Goal: Task Accomplishment & Management: Use online tool/utility

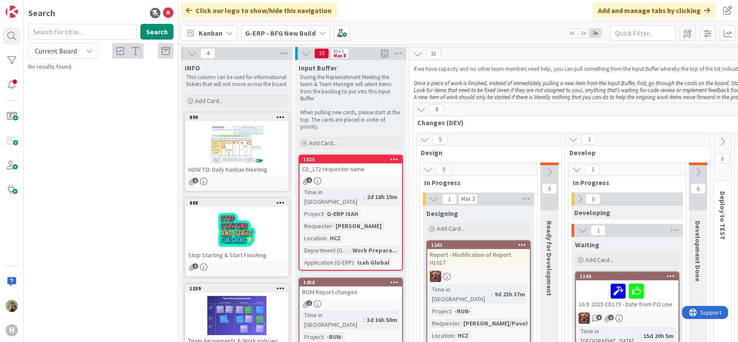
click at [358, 159] on div "1825" at bounding box center [352, 159] width 99 height 6
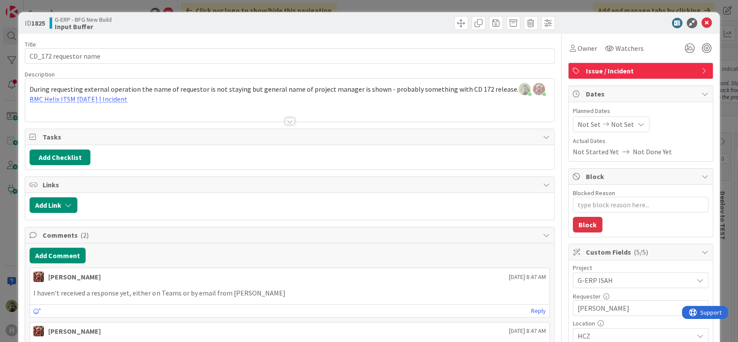
click at [10, 226] on div "ID 1825 G-ERP - BFG New Build Input Buffer Title 21 / 128 CD_172 requestor name…" at bounding box center [369, 171] width 738 height 342
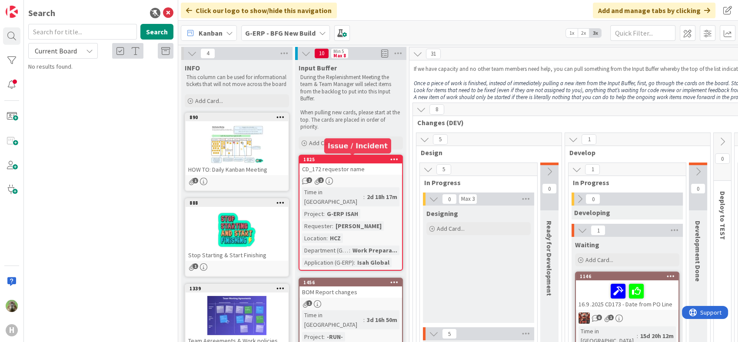
click at [363, 159] on div "1825" at bounding box center [352, 159] width 99 height 6
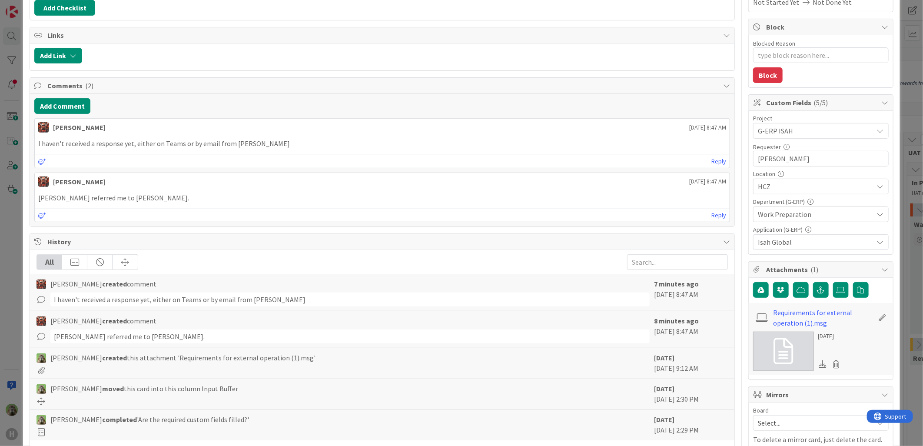
scroll to position [193, 0]
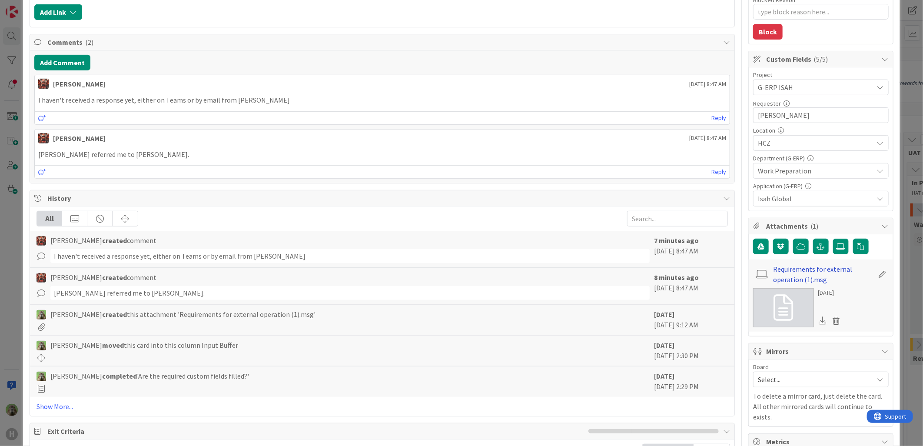
click at [737, 274] on link "Requirements for external operation (1).msg" at bounding box center [823, 274] width 101 height 21
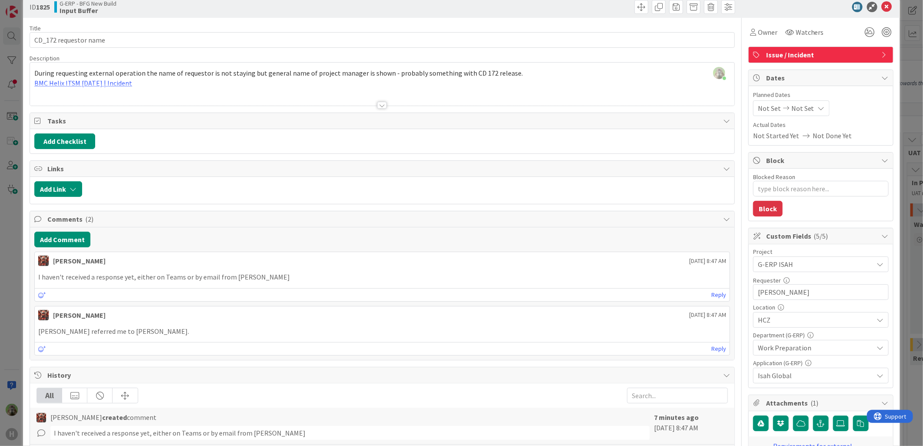
scroll to position [0, 0]
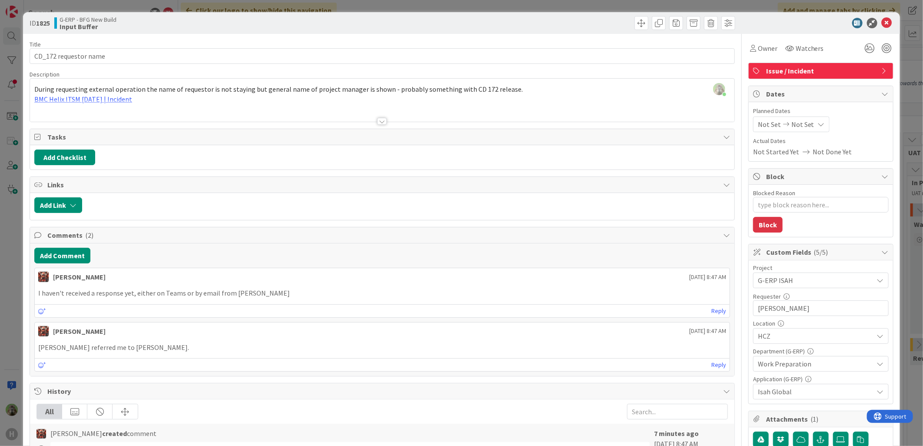
click at [112, 102] on div at bounding box center [382, 110] width 704 height 22
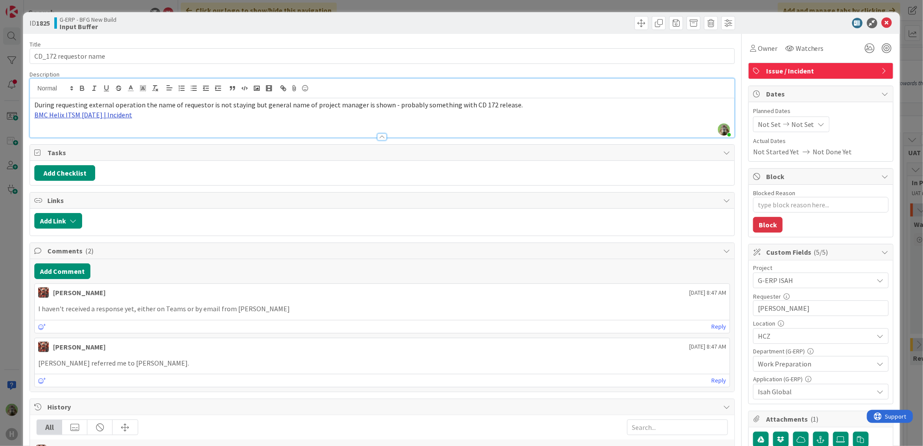
click at [123, 116] on link "BMC Helix ITSM [DATE] | Incident" at bounding box center [83, 114] width 98 height 9
click at [14, 242] on div "ID 1825 G-ERP - BFG New Build Input Buffer Title 21 / 128 CD_172 requestor name…" at bounding box center [461, 223] width 923 height 446
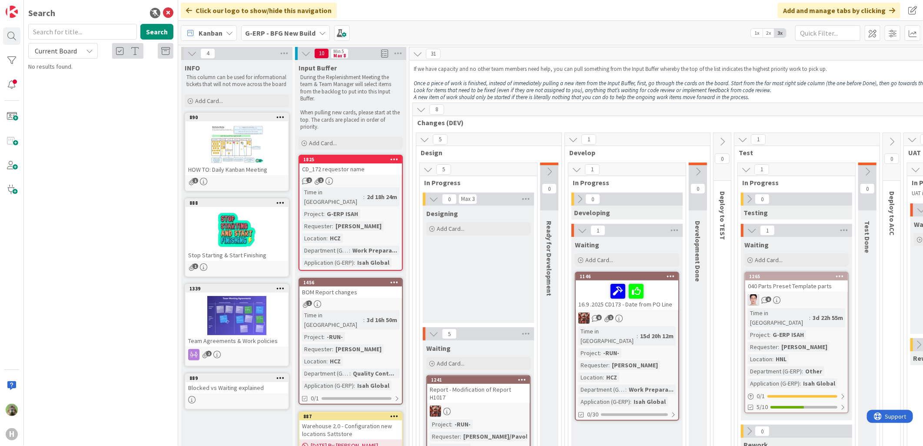
click at [212, 36] on span "Kanban" at bounding box center [211, 33] width 24 height 10
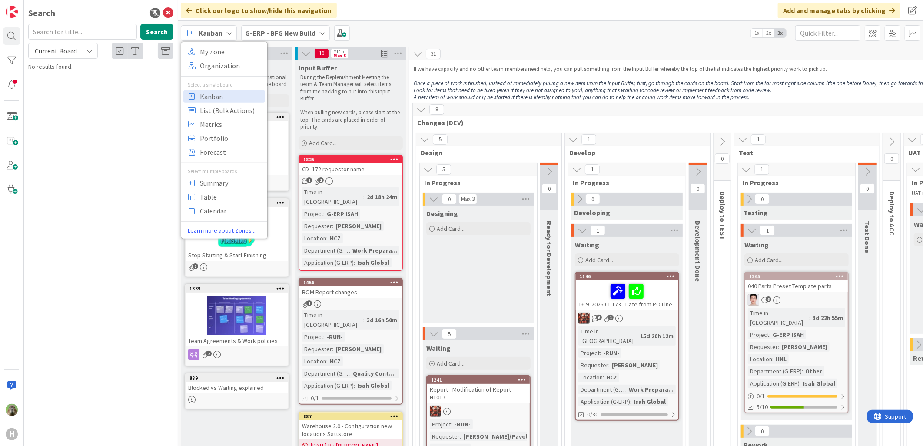
click at [284, 36] on b "G-ERP - BFG New Build" at bounding box center [280, 33] width 70 height 9
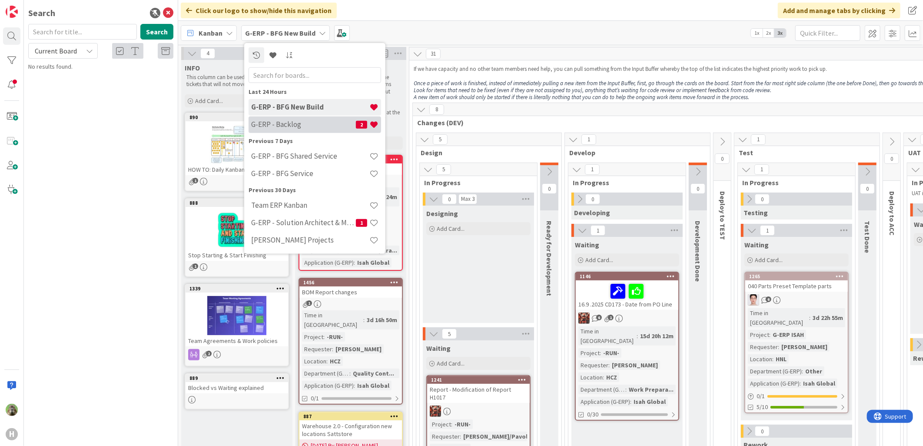
click at [298, 127] on h4 "G-ERP - Backlog" at bounding box center [303, 124] width 105 height 9
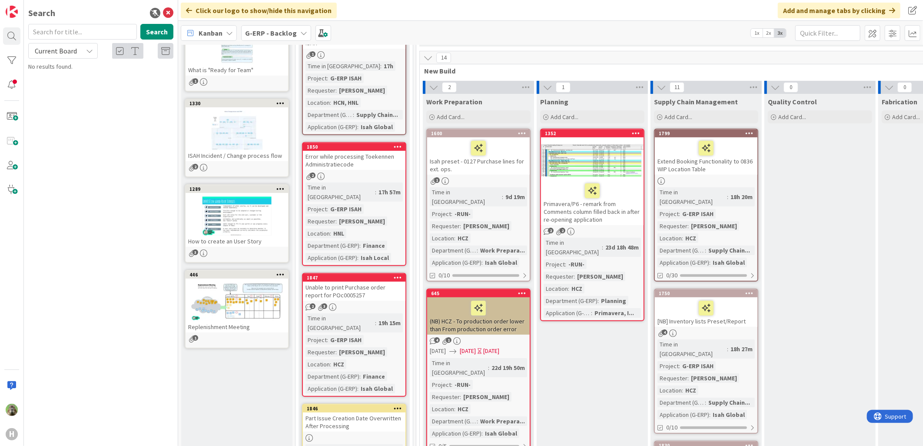
scroll to position [193, 0]
click at [348, 281] on div "Unable to print Purchase order report for POc0005257" at bounding box center [354, 290] width 103 height 19
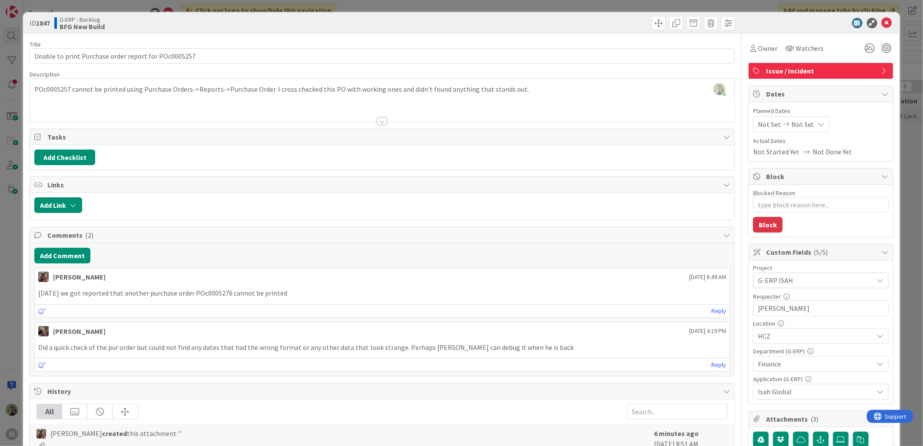
click at [0, 306] on div "ID 1847 G-ERP - Backlog BFG New Build Title 52 / 128 Unable to print Purchase o…" at bounding box center [461, 223] width 923 height 446
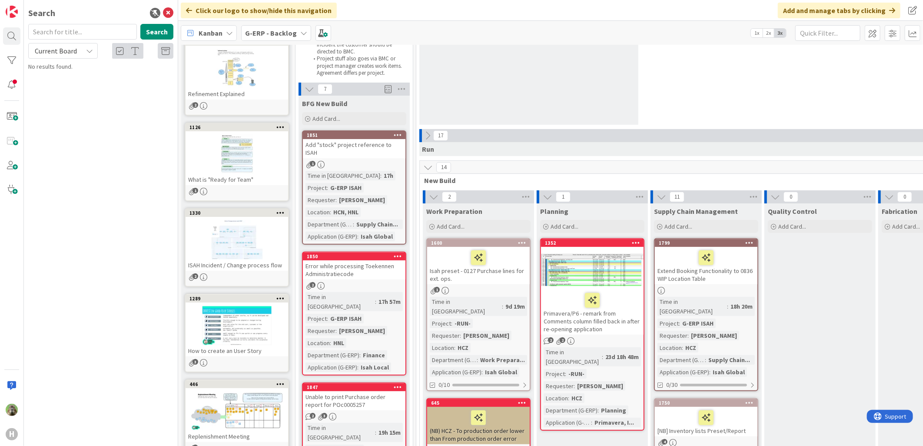
scroll to position [145, 0]
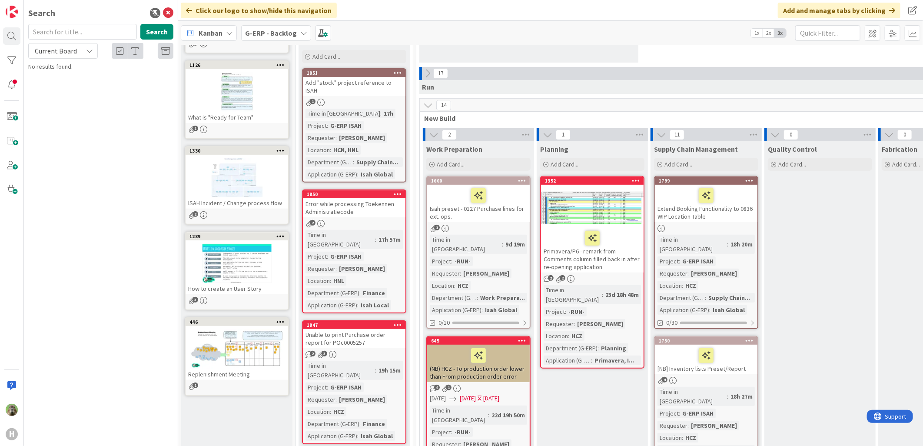
click at [399, 322] on icon at bounding box center [398, 325] width 8 height 6
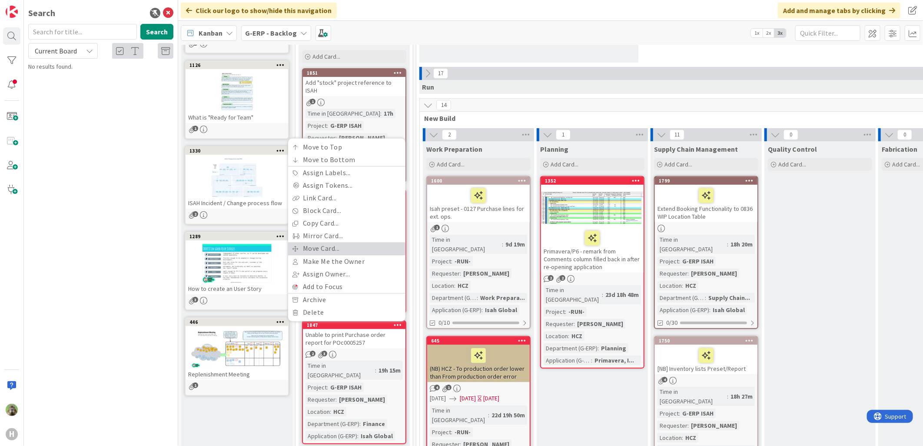
click at [359, 242] on link "Move Card..." at bounding box center [346, 248] width 117 height 13
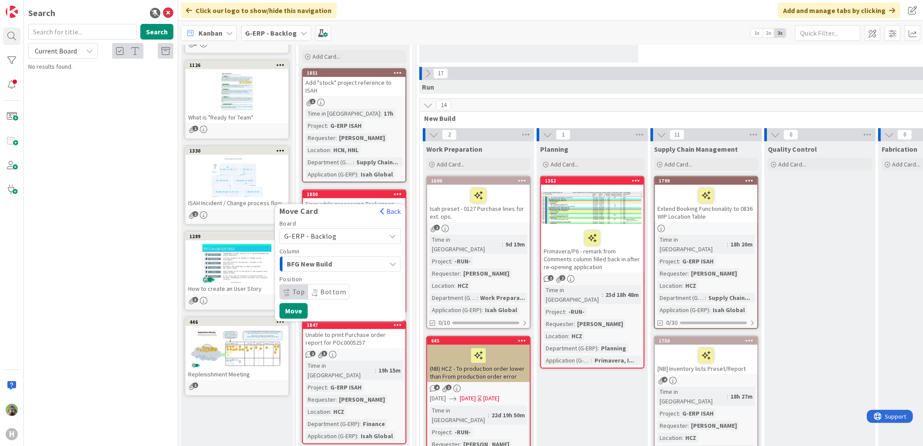
click at [360, 230] on span "G-ERP - Backlog" at bounding box center [332, 236] width 97 height 12
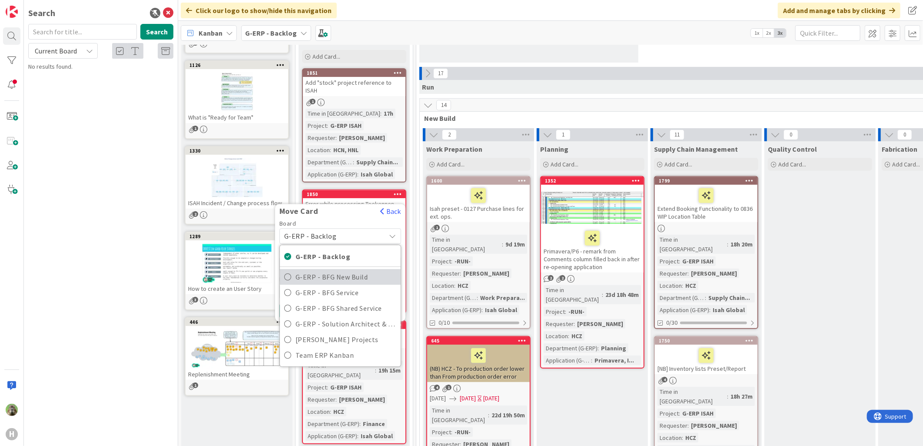
click at [351, 270] on span "G-ERP - BFG New Build" at bounding box center [345, 276] width 101 height 13
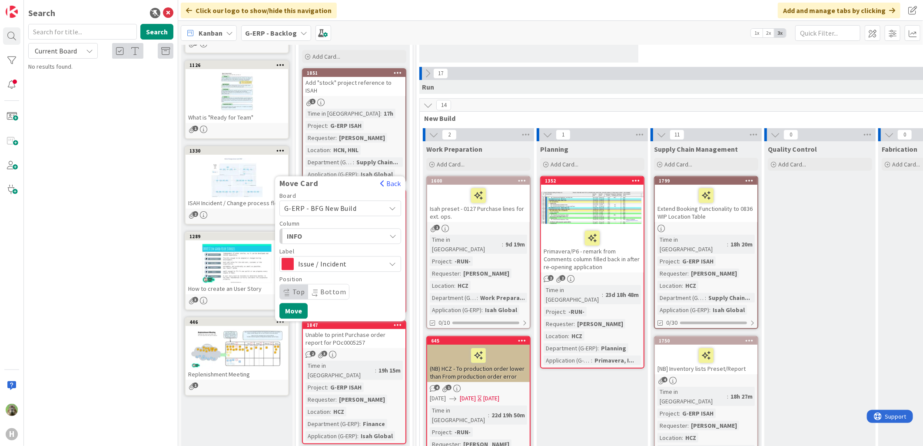
click at [366, 229] on div "INFO" at bounding box center [335, 236] width 101 height 14
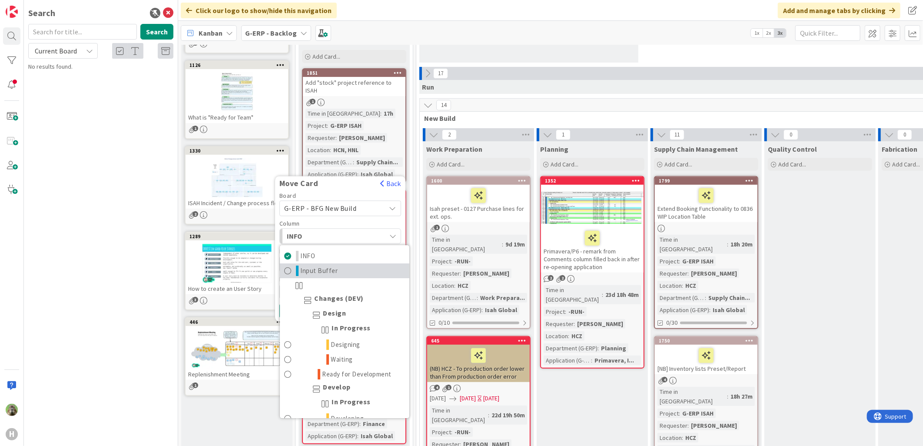
click at [351, 263] on link "Input Buffer" at bounding box center [344, 270] width 129 height 15
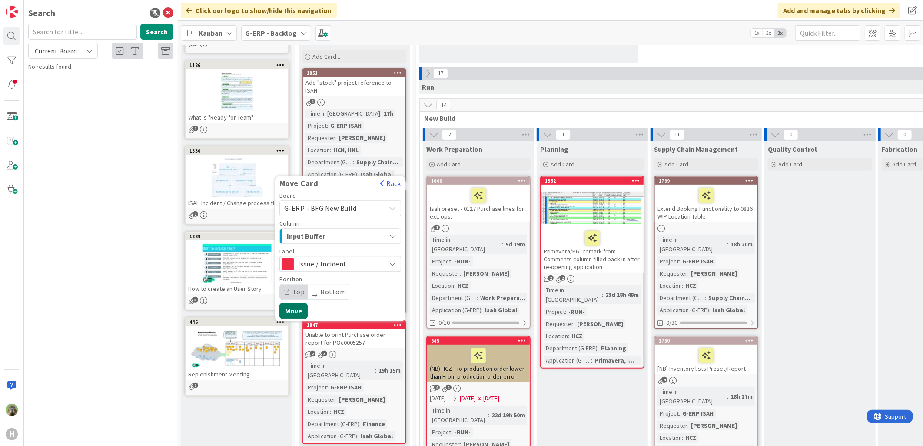
click at [290, 303] on button "Move" at bounding box center [293, 311] width 28 height 16
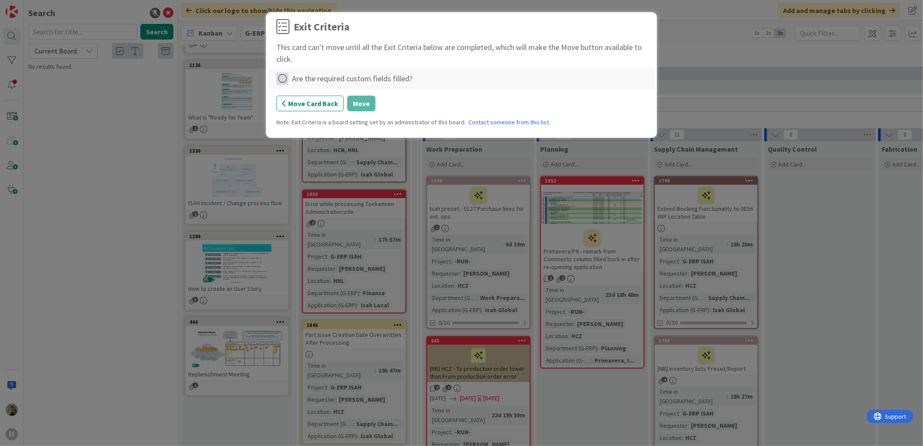
click at [283, 79] on icon at bounding box center [282, 79] width 12 height 12
click at [336, 98] on link "Complete" at bounding box center [330, 96] width 109 height 13
click at [355, 101] on button "Move" at bounding box center [361, 104] width 28 height 16
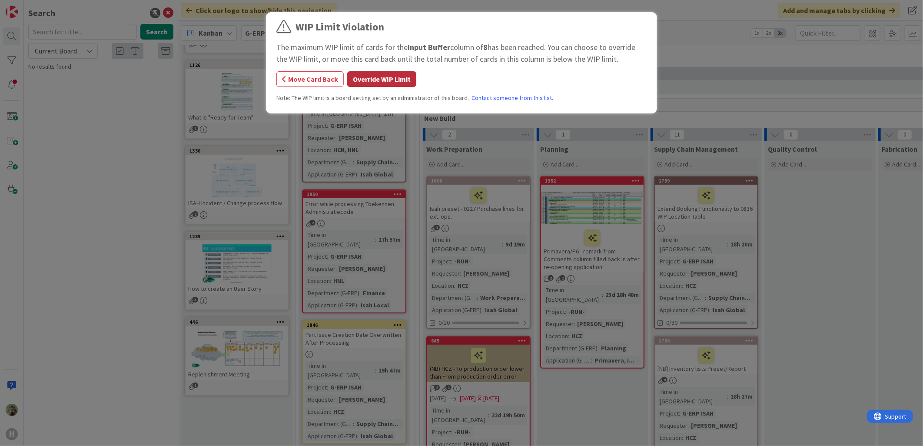
click at [368, 77] on button "Override WIP Limit" at bounding box center [381, 79] width 69 height 16
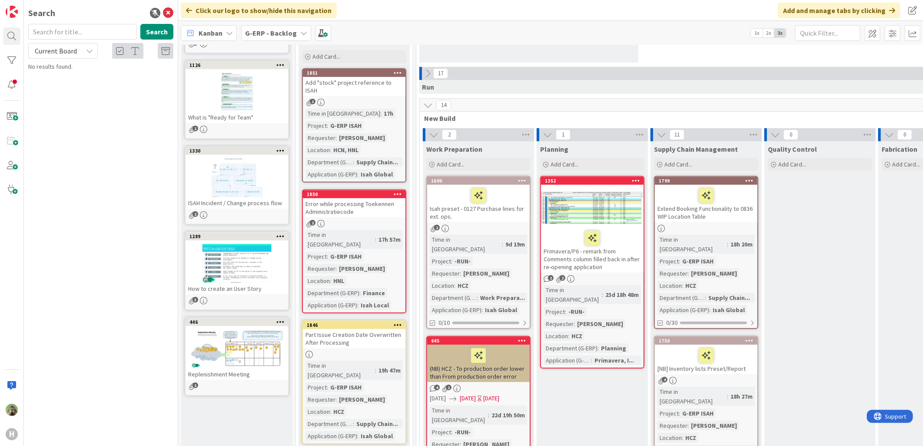
click at [271, 29] on b "G-ERP - Backlog" at bounding box center [271, 33] width 52 height 9
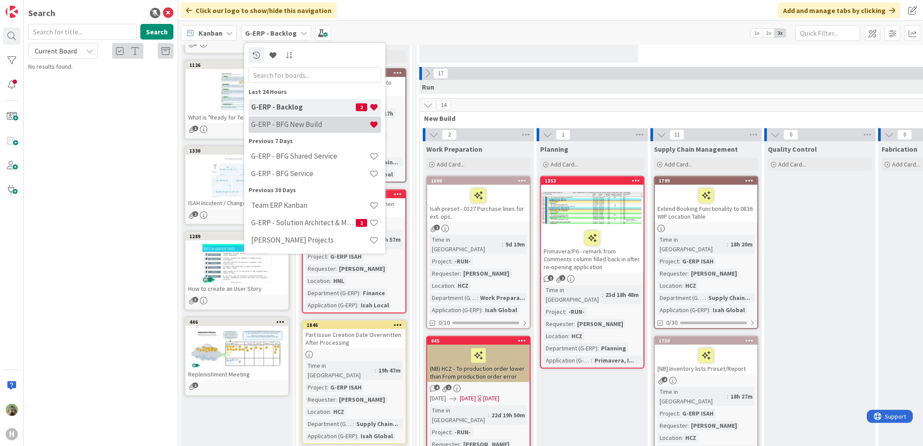
click at [287, 120] on h4 "G-ERP - BFG New Build" at bounding box center [310, 124] width 118 height 9
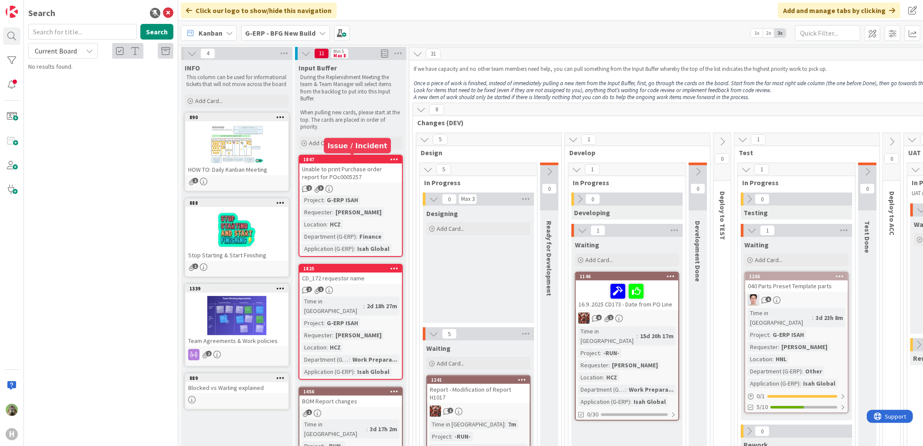
click at [350, 158] on div "1847" at bounding box center [352, 159] width 99 height 6
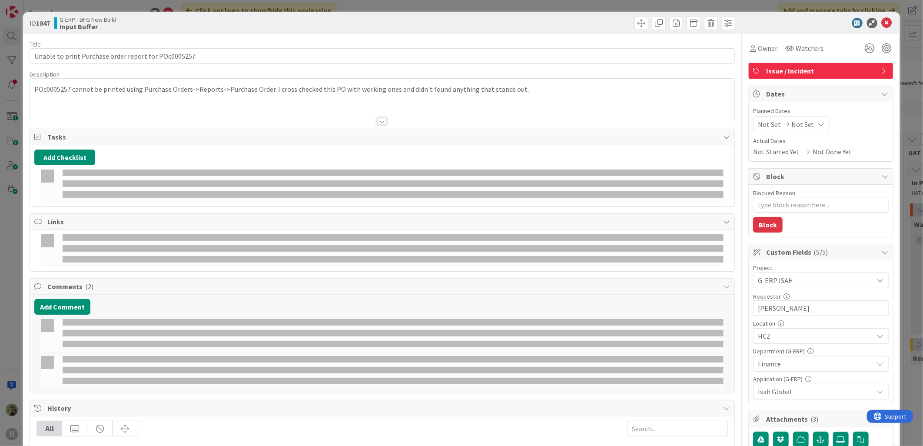
type textarea "x"
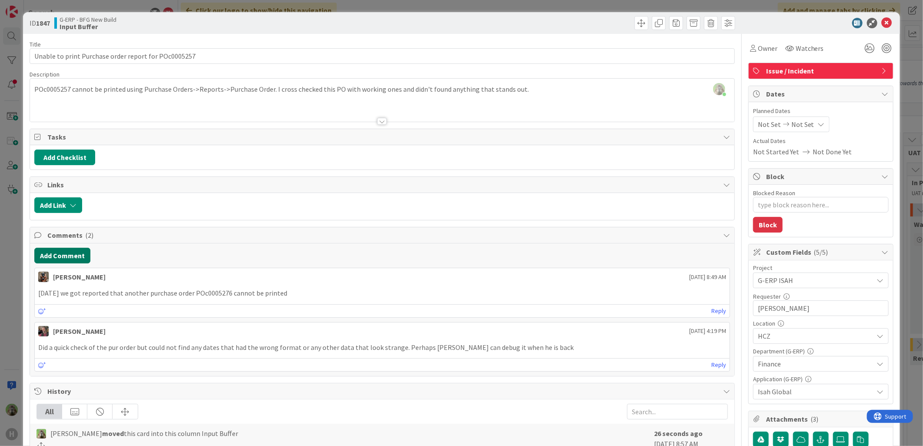
click at [49, 253] on button "Add Comment" at bounding box center [62, 256] width 56 height 16
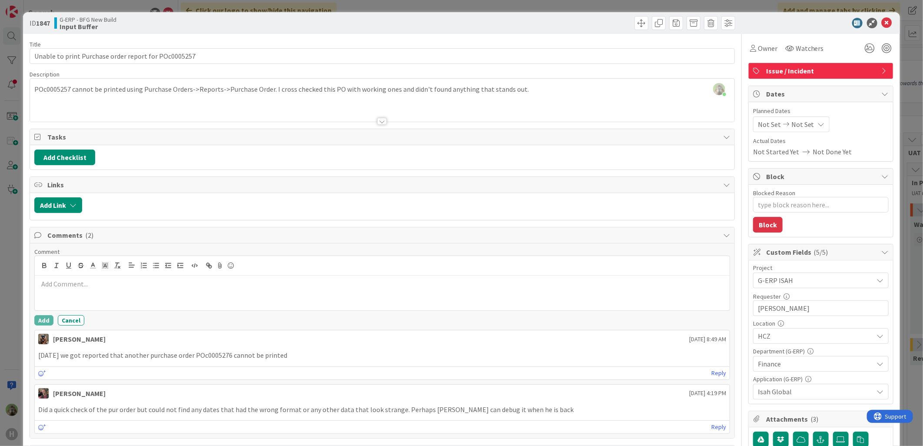
click at [83, 285] on p at bounding box center [382, 284] width 688 height 10
click at [42, 322] on button "Add" at bounding box center [43, 320] width 19 height 10
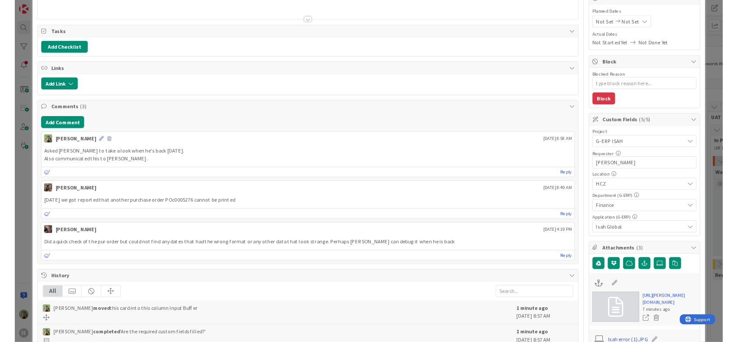
scroll to position [241, 0]
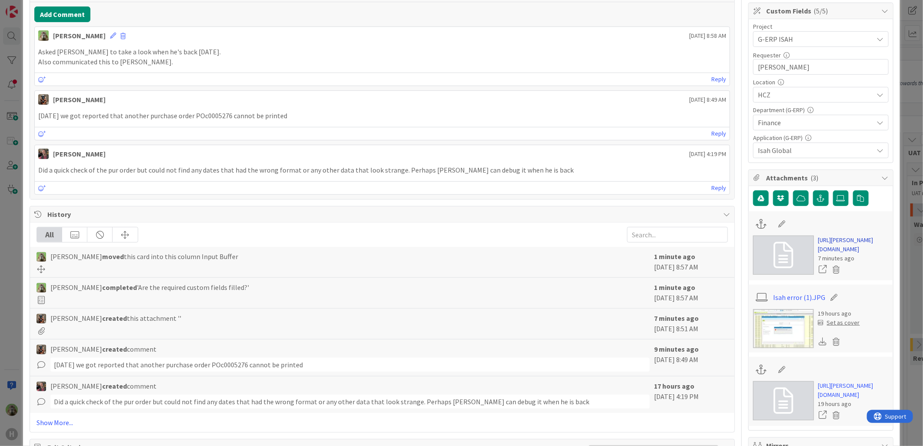
click at [737, 239] on link "[URL][PERSON_NAME][DOMAIN_NAME]" at bounding box center [853, 244] width 70 height 18
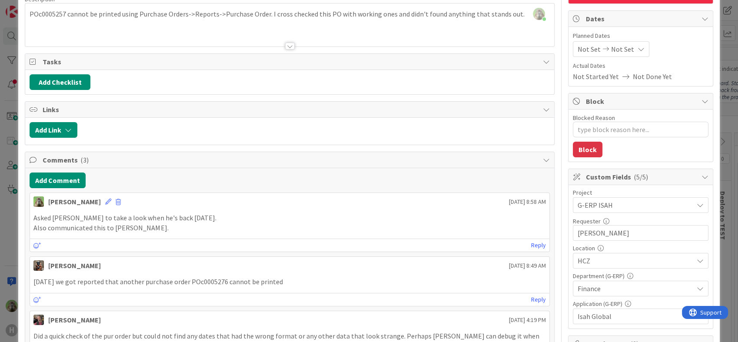
scroll to position [0, 0]
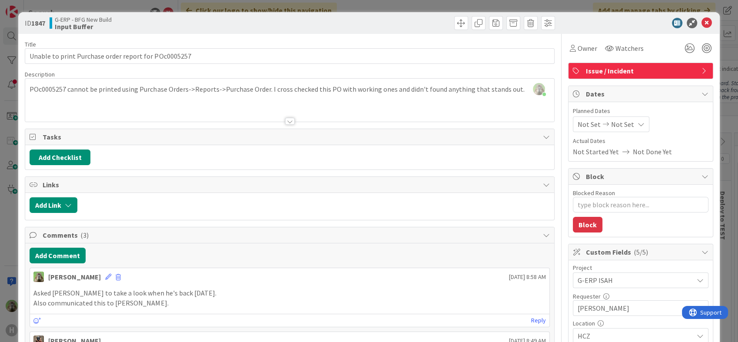
click at [10, 225] on div "ID 1847 G-ERP - BFG New Build Input Buffer Title 52 / 128 Unable to print Purch…" at bounding box center [369, 171] width 738 height 342
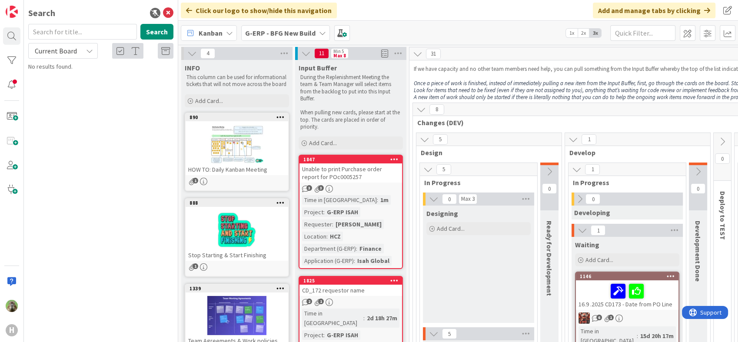
click at [319, 33] on icon at bounding box center [322, 33] width 7 height 7
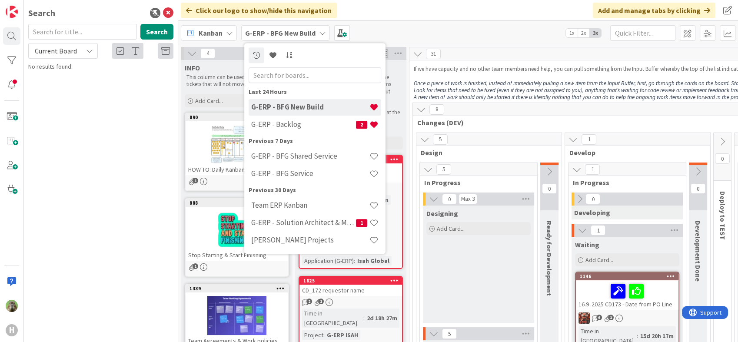
click at [118, 188] on div "Search Search Current Board No results found." at bounding box center [101, 171] width 154 height 342
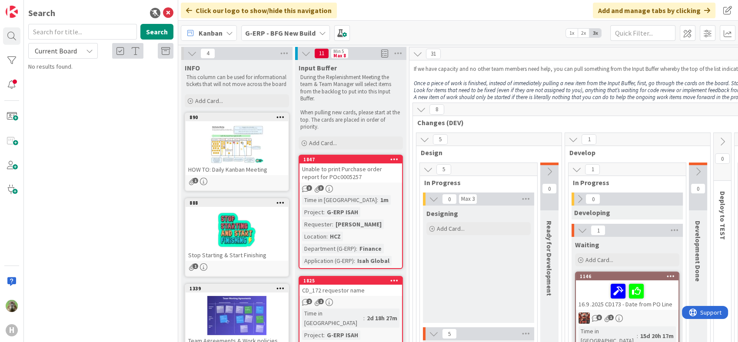
click at [122, 202] on div "Search Search Current Board No results found." at bounding box center [101, 171] width 154 height 342
drag, startPoint x: 102, startPoint y: 147, endPoint x: 102, endPoint y: 128, distance: 19.6
click at [102, 147] on div "Search Search Current Board No results found." at bounding box center [101, 171] width 154 height 342
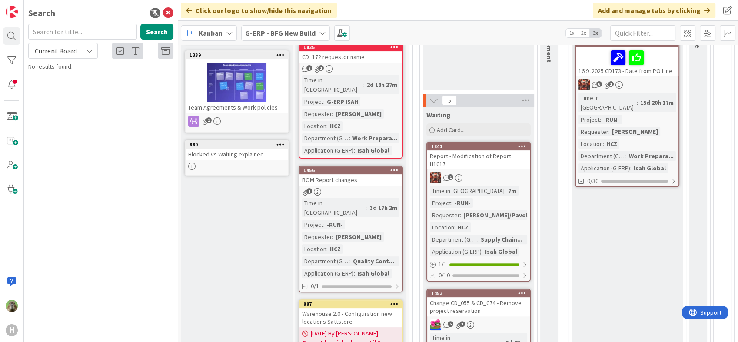
scroll to position [289, 0]
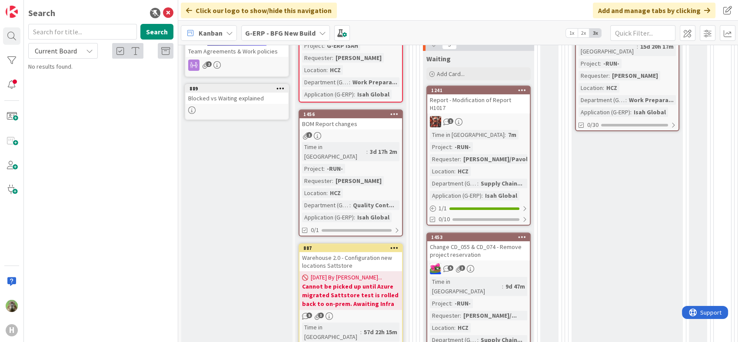
click at [270, 38] on span "G-ERP - BFG New Build" at bounding box center [280, 33] width 70 height 10
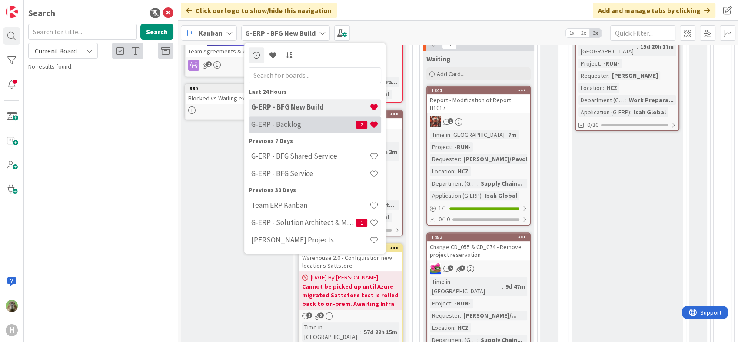
click at [309, 121] on h4 "G-ERP - Backlog" at bounding box center [303, 124] width 105 height 9
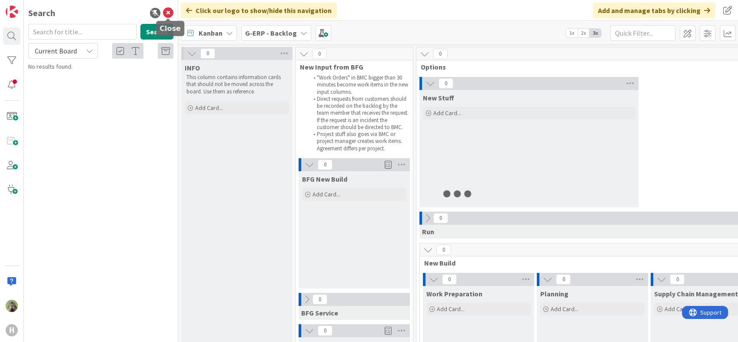
click at [170, 15] on icon at bounding box center [168, 13] width 10 height 10
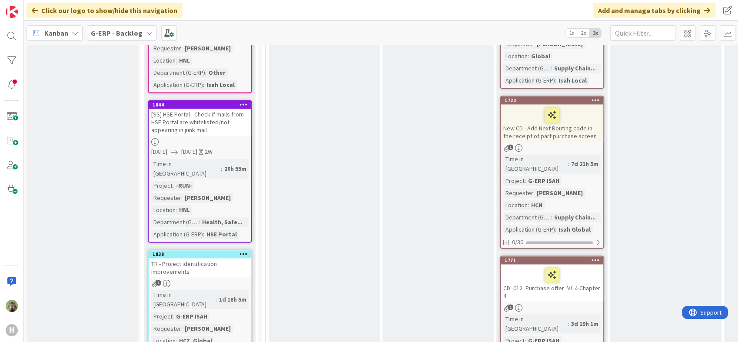
scroll to position [1448, 0]
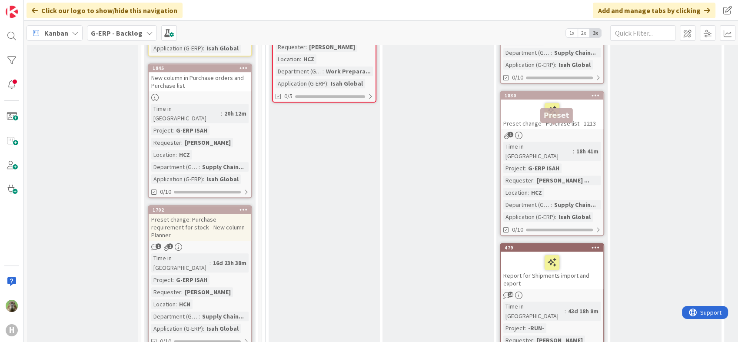
scroll to position [483, 0]
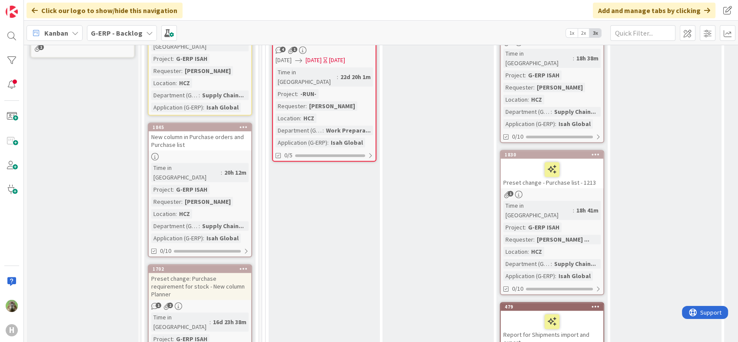
click at [588, 160] on div at bounding box center [551, 169] width 97 height 18
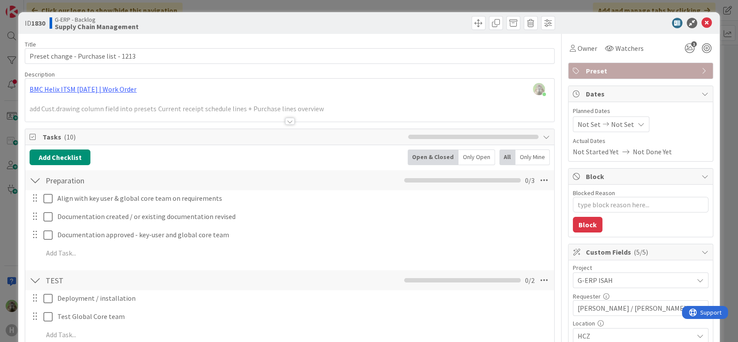
click at [13, 240] on div "ID 1830 G-ERP - Backlog Supply Chain Management Title 37 / 128 Preset change - …" at bounding box center [369, 171] width 738 height 342
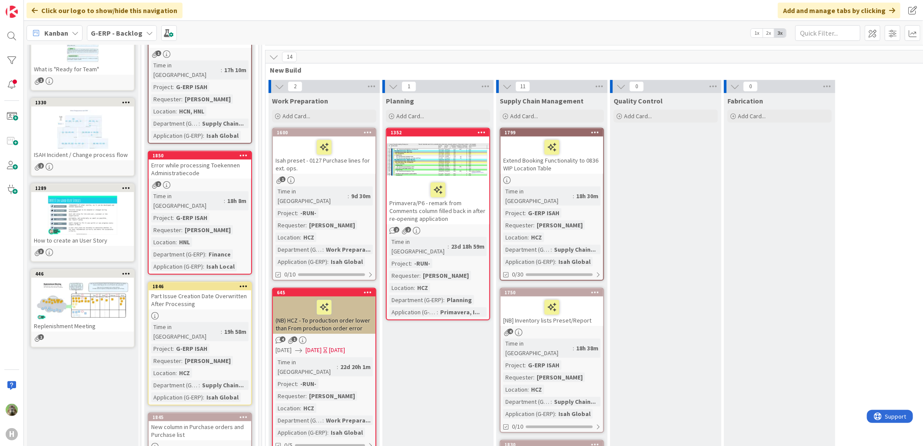
scroll to position [193, 0]
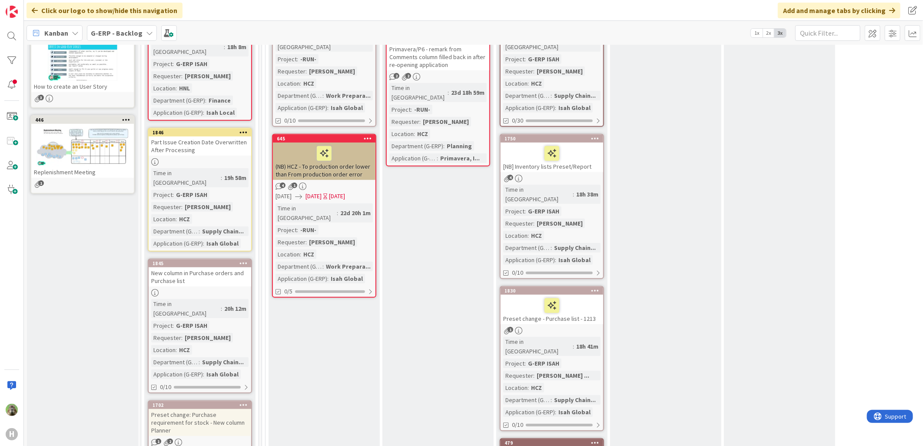
scroll to position [338, 0]
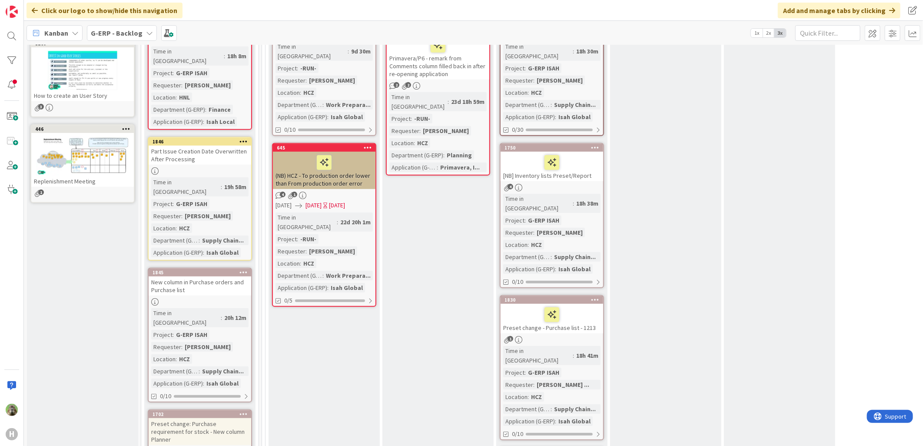
click at [585, 161] on div "[NB] Inventory lists Preset/Report" at bounding box center [552, 167] width 103 height 30
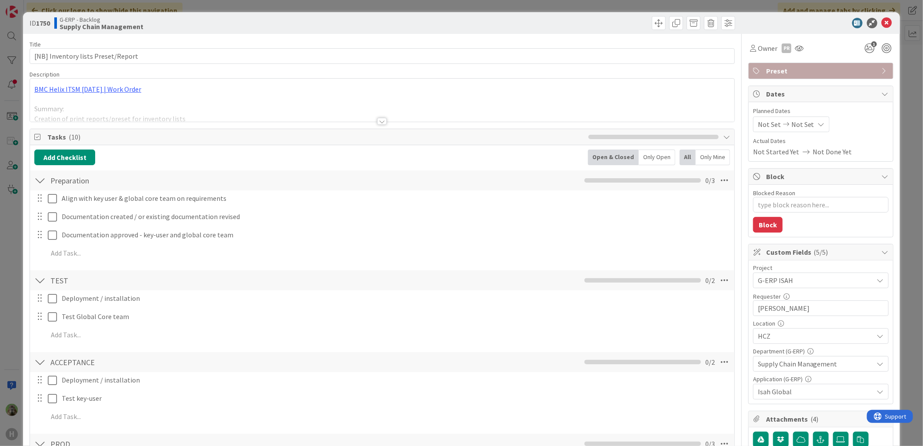
type textarea "x"
click at [274, 94] on div "BMC Helix ITSM [DATE] | Work Order Summary: Creation of print reports/preset fo…" at bounding box center [382, 100] width 704 height 43
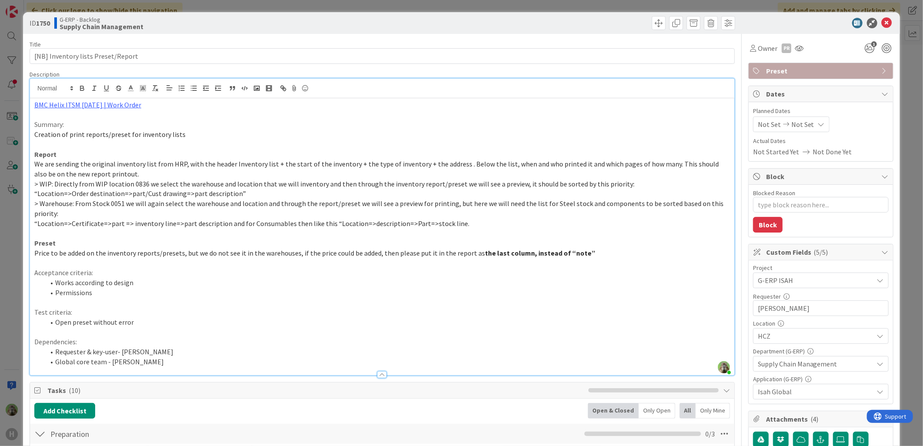
click at [286, 281] on li "Works according to design" at bounding box center [387, 283] width 685 height 10
click at [17, 270] on div "ID 1750 G-ERP - Backlog Supply Chain Management Title 34 / 128 [NB] Inventory l…" at bounding box center [461, 223] width 923 height 446
